Goal: Task Accomplishment & Management: Manage account settings

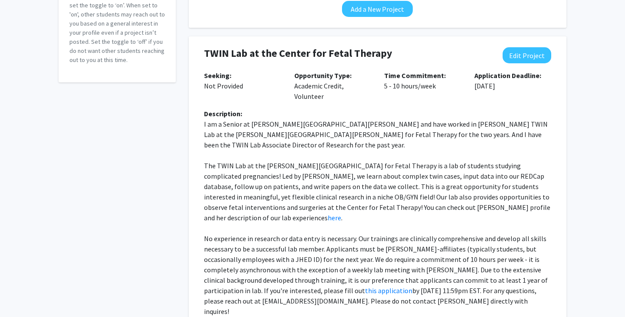
scroll to position [172, 0]
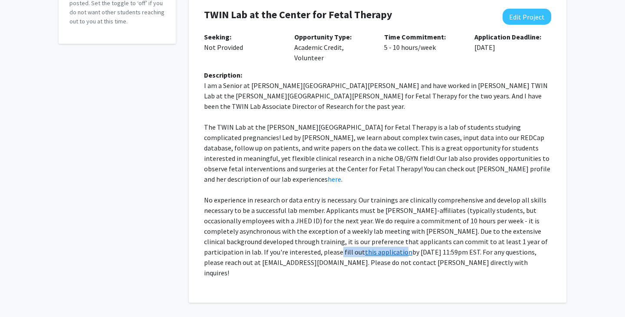
drag, startPoint x: 295, startPoint y: 231, endPoint x: 338, endPoint y: 230, distance: 43.8
click at [338, 230] on p "No experience in research or data entry is necessary. Our trainings are clinica…" at bounding box center [377, 236] width 347 height 83
click at [365, 248] on link "this application" at bounding box center [388, 252] width 47 height 9
click at [340, 211] on p "No experience in research or data entry is necessary. Our trainings are clinica…" at bounding box center [377, 236] width 347 height 83
drag, startPoint x: 341, startPoint y: 230, endPoint x: 296, endPoint y: 229, distance: 45.1
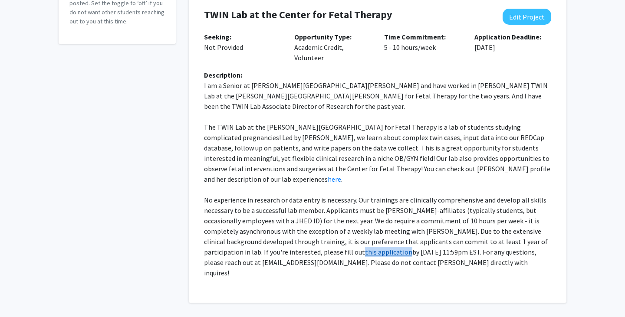
click at [296, 229] on p "No experience in research or data entry is necessary. Our trainings are clinica…" at bounding box center [377, 236] width 347 height 83
click at [516, 20] on button "Edit Project" at bounding box center [526, 17] width 49 height 16
select select "5 - 10"
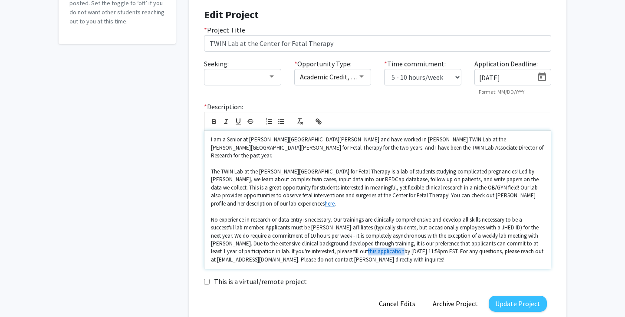
drag, startPoint x: 374, startPoint y: 245, endPoint x: 337, endPoint y: 246, distance: 36.9
click at [337, 246] on p "No experience in research or data entry is necessary. Our trainings are clinica…" at bounding box center [377, 240] width 333 height 48
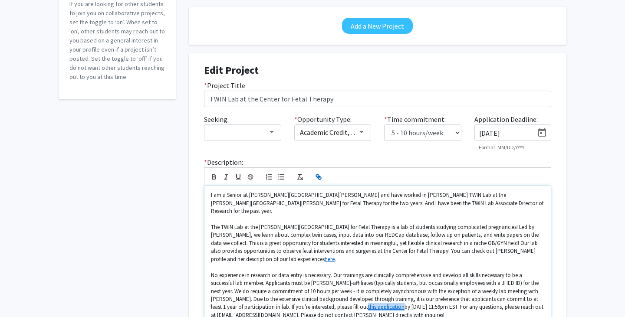
scroll to position [216, 0]
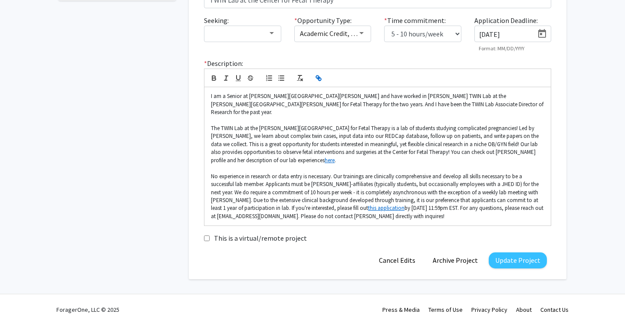
click at [351, 233] on div "This is a virtual/remote project" at bounding box center [377, 238] width 360 height 11
click at [325, 157] on link "here" at bounding box center [330, 160] width 10 height 7
click at [257, 177] on p "No experience in research or data entry is necessary. Our trainings are clinica…" at bounding box center [377, 197] width 333 height 48
click at [368, 204] on link "this application" at bounding box center [386, 207] width 36 height 7
click at [346, 187] on link "[URL][DOMAIN_NAME]" at bounding box center [329, 183] width 52 height 11
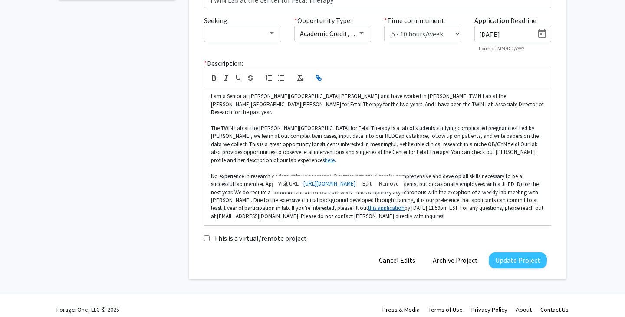
click at [285, 239] on form "Edit Project * Project Title TWIN Lab at the Center for Fetal Therapy Seeking: …" at bounding box center [377, 116] width 347 height 303
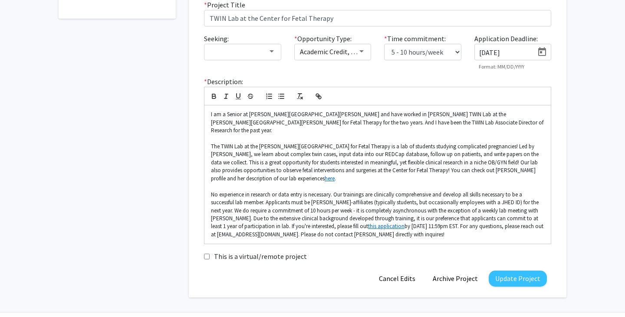
scroll to position [197, 0]
click at [457, 220] on p "No experience in research or data entry is necessary. Our trainings are clinica…" at bounding box center [377, 215] width 333 height 48
click at [451, 219] on p "No experience in research or data entry is necessary. Our trainings are clinica…" at bounding box center [377, 215] width 333 height 48
click at [358, 228] on p "No experience in research or data entry is necessary. Our trainings are clinica…" at bounding box center [377, 215] width 333 height 48
click at [507, 271] on button "Update Project" at bounding box center [517, 279] width 58 height 16
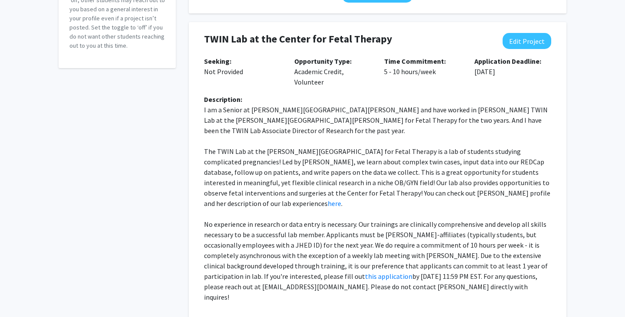
scroll to position [172, 0]
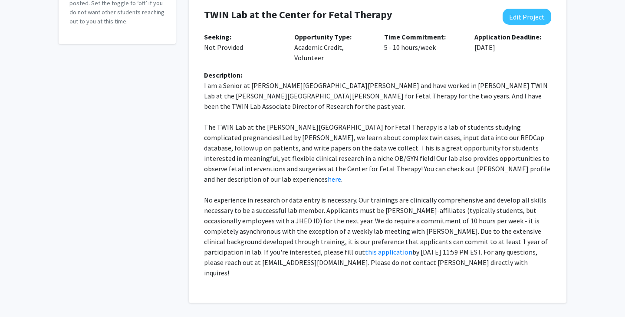
drag, startPoint x: 452, startPoint y: 245, endPoint x: 202, endPoint y: 115, distance: 282.1
click at [202, 115] on div "Description: I am a Senior at [PERSON_NAME][GEOGRAPHIC_DATA][PERSON_NAME] and h…" at bounding box center [377, 177] width 360 height 215
copy p "The TWIN Lab at the [PERSON_NAME][GEOGRAPHIC_DATA] for Fetal Therapy is a lab o…"
